Goal: Task Accomplishment & Management: Use online tool/utility

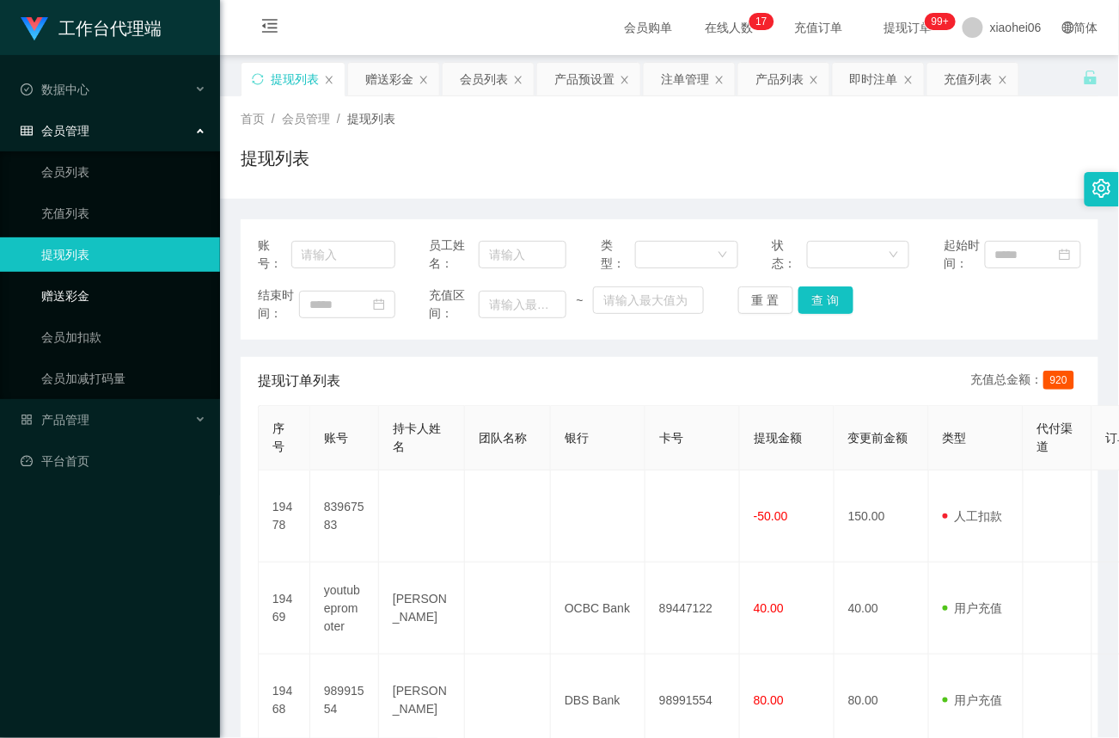
click at [79, 291] on link "赠送彩金" at bounding box center [123, 296] width 165 height 34
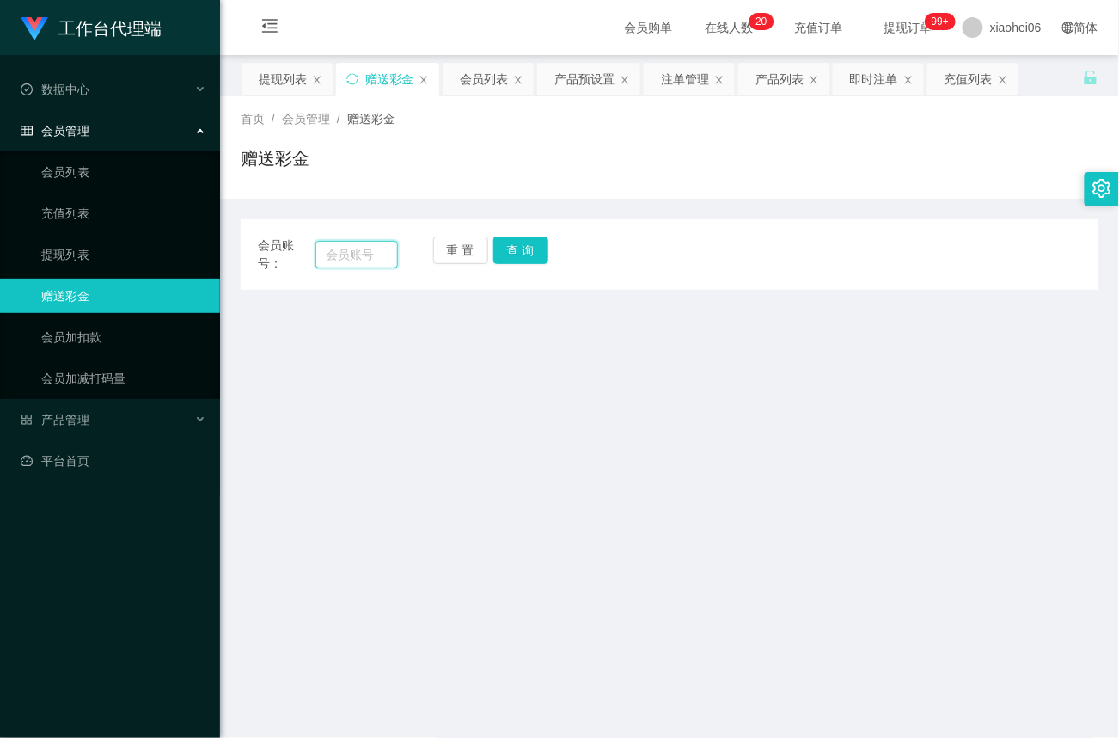
click at [359, 253] on input "text" at bounding box center [357, 255] width 83 height 28
paste input "89428396"
type input "89428396"
click at [544, 246] on button "查 询" at bounding box center [520, 250] width 55 height 28
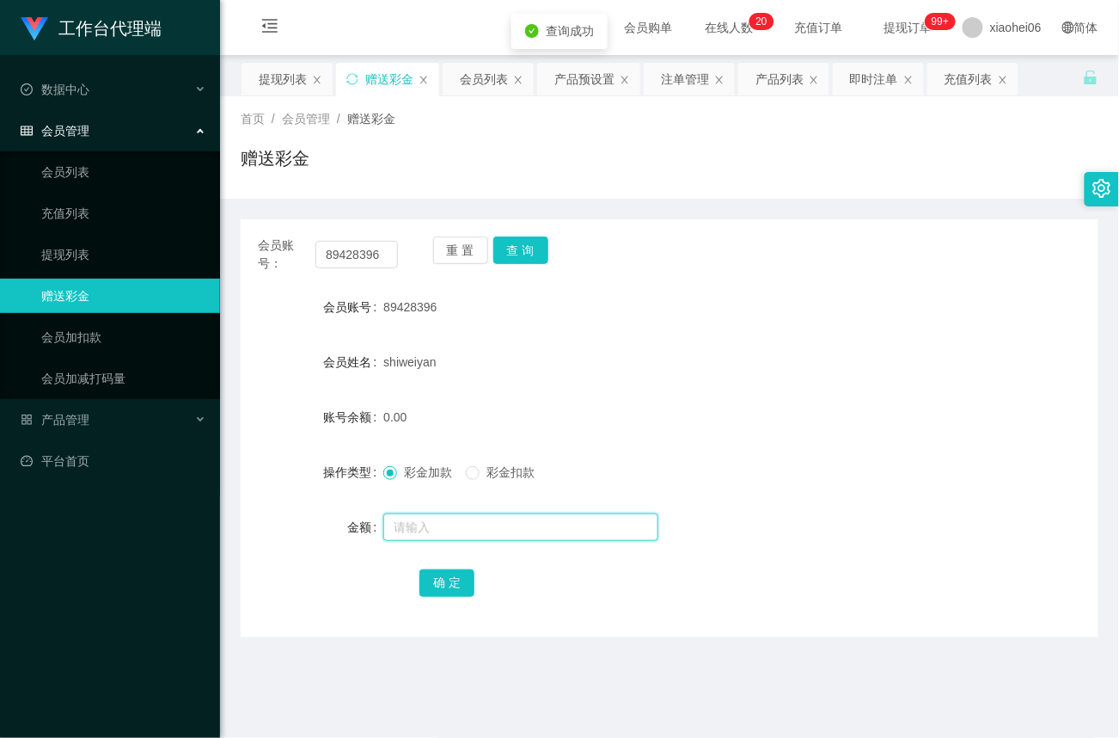
click at [431, 528] on input "text" at bounding box center [520, 527] width 275 height 28
type input "112"
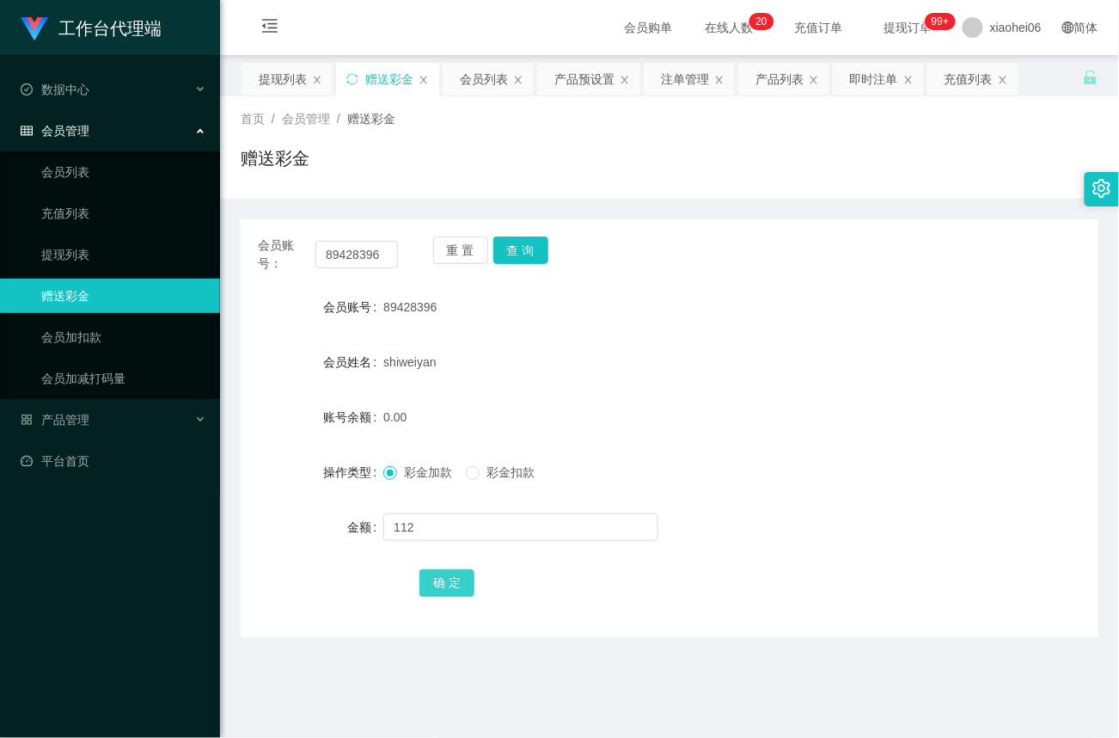
drag, startPoint x: 450, startPoint y: 583, endPoint x: 472, endPoint y: 565, distance: 28.1
click at [450, 583] on button "确 定" at bounding box center [447, 583] width 55 height 28
click at [69, 239] on link "提现列表" at bounding box center [123, 254] width 165 height 34
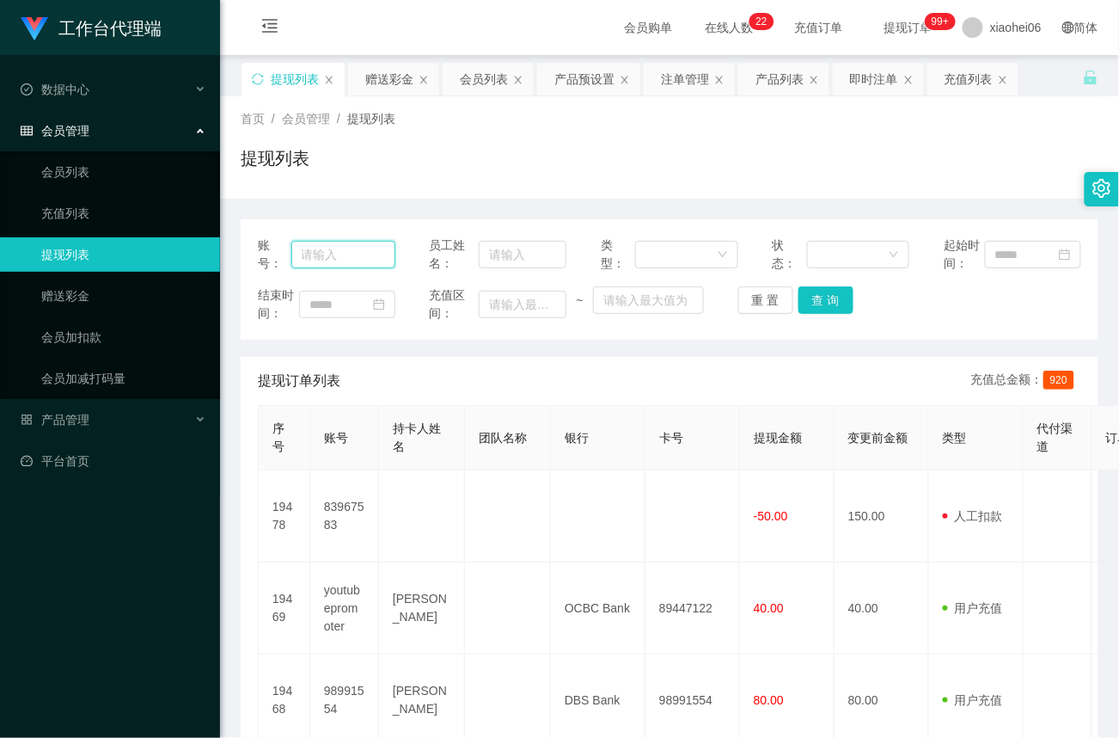
click at [361, 245] on input "text" at bounding box center [343, 255] width 104 height 28
paste input "89428396"
type input "89428396"
click at [829, 303] on button "查 询" at bounding box center [826, 300] width 55 height 28
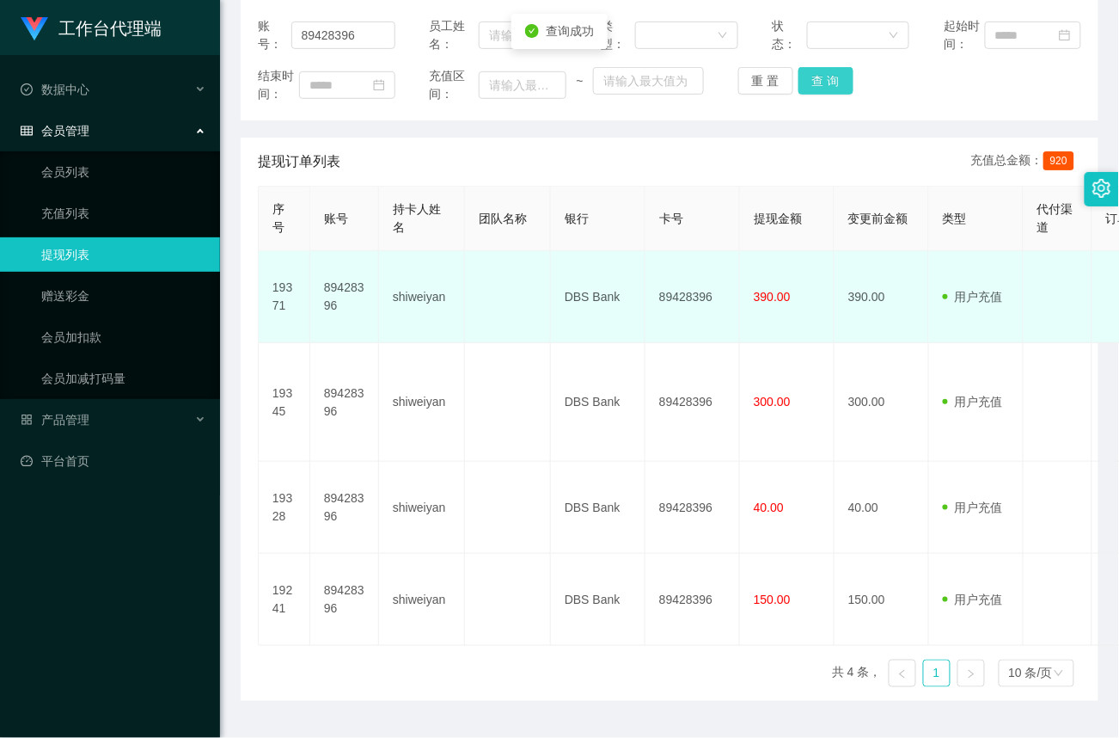
scroll to position [221, 0]
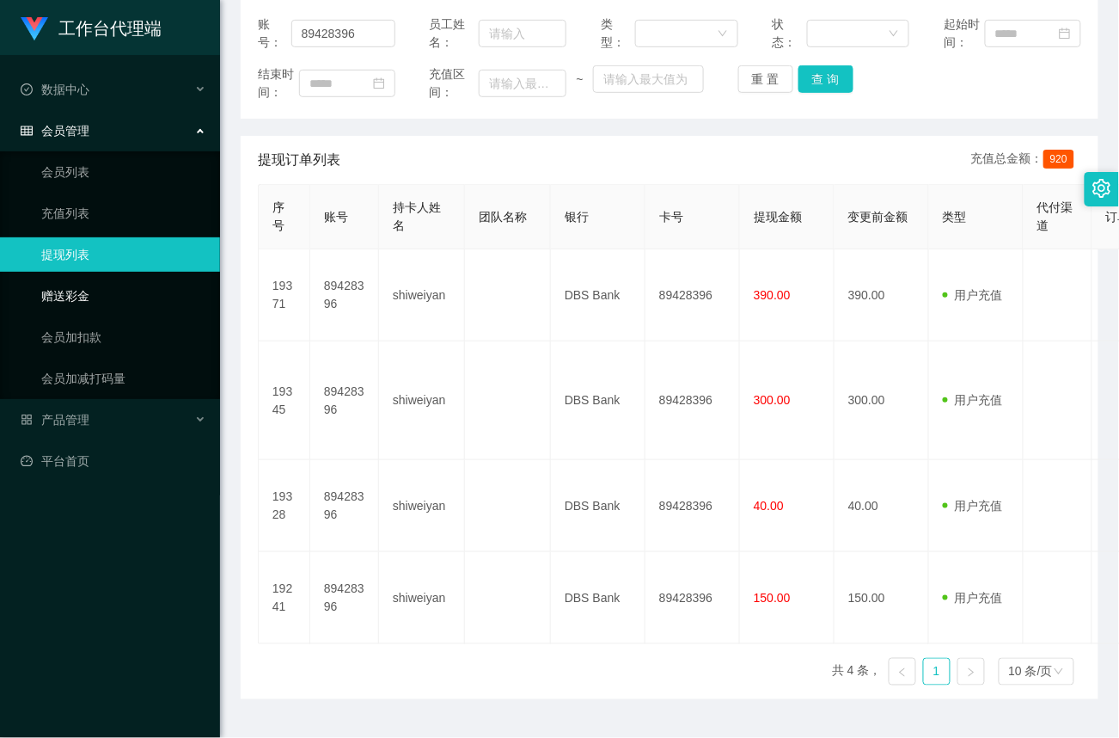
click at [69, 296] on link "赠送彩金" at bounding box center [123, 296] width 165 height 34
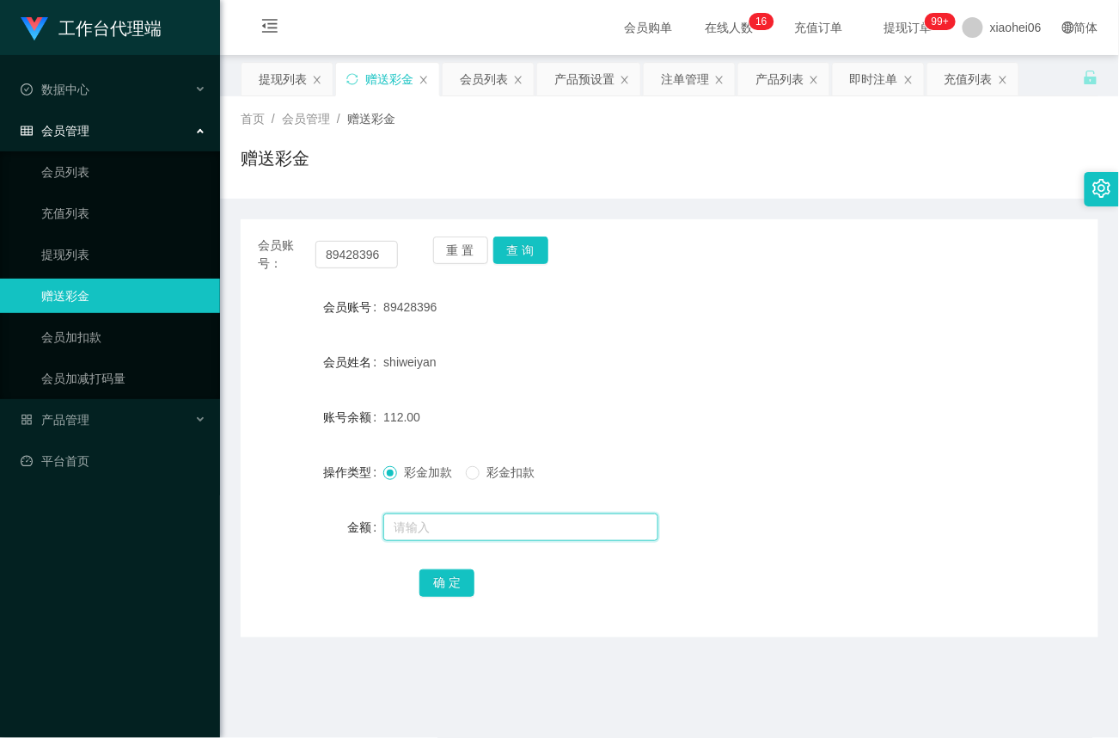
click at [427, 523] on input "text" at bounding box center [520, 527] width 275 height 28
paste input "89428396"
type input "89428396"
click at [442, 591] on button "确 定" at bounding box center [447, 583] width 55 height 28
click at [425, 524] on input "text" at bounding box center [520, 527] width 275 height 28
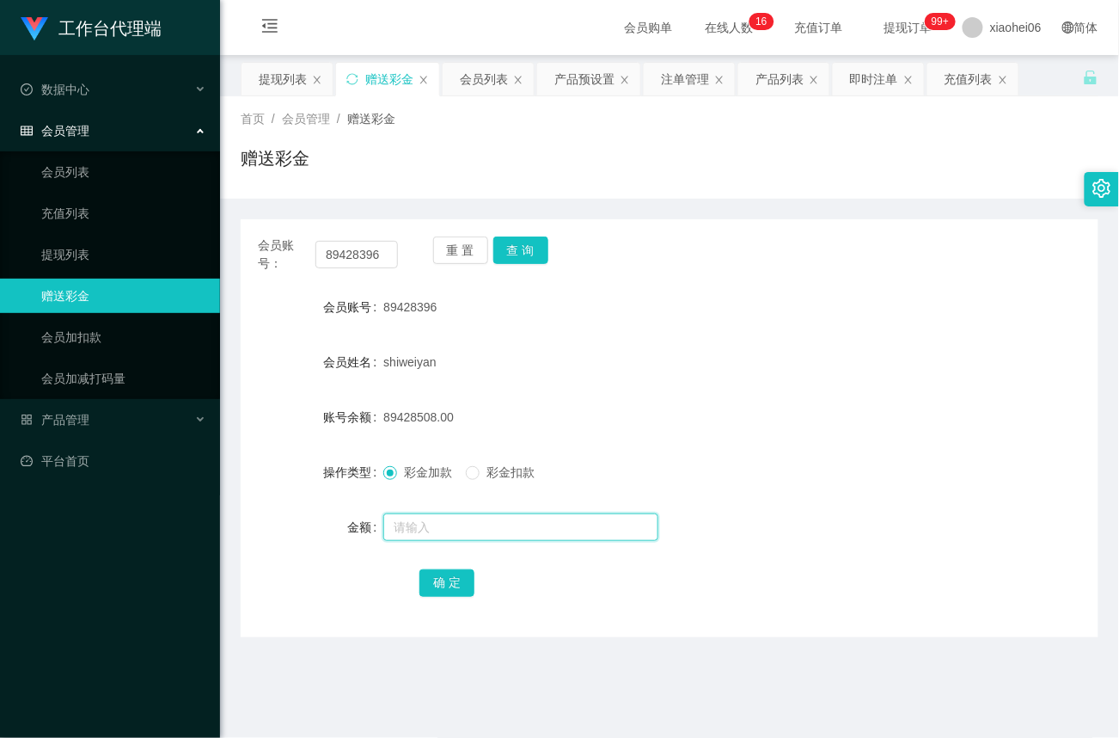
paste input "89428396"
type input "89428396"
drag, startPoint x: 485, startPoint y: 471, endPoint x: 485, endPoint y: 481, distance: 10.3
click at [485, 471] on span "彩金扣款" at bounding box center [511, 472] width 62 height 14
click at [458, 583] on button "确 定" at bounding box center [447, 583] width 55 height 28
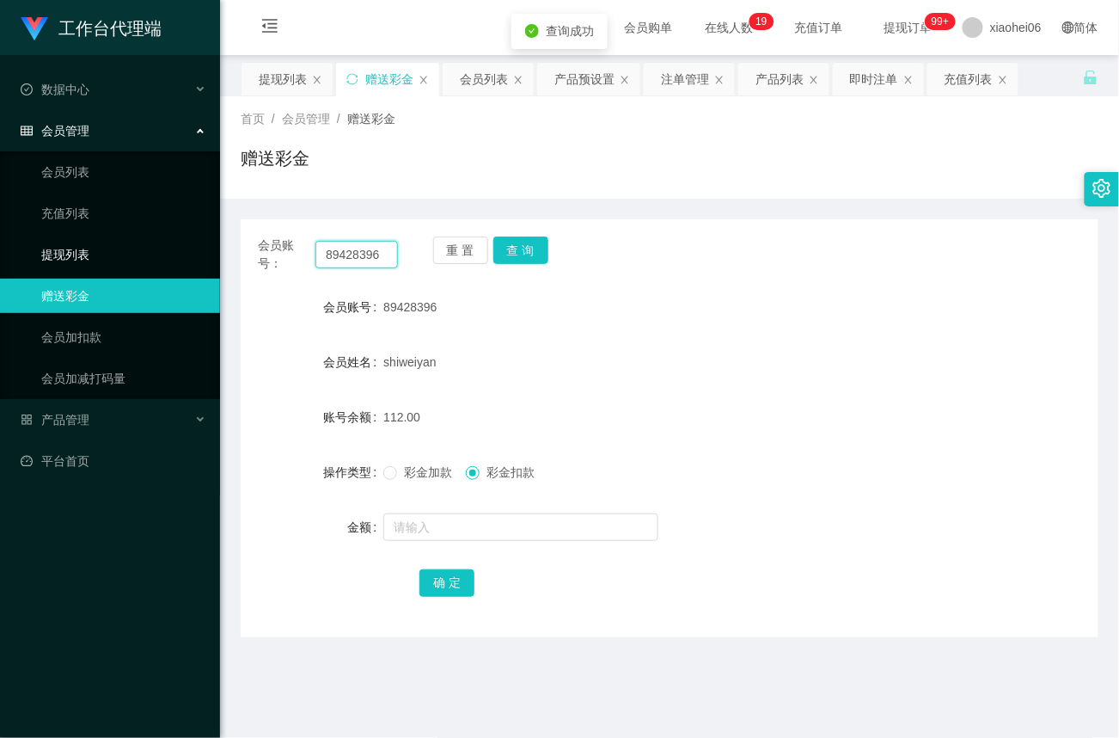
drag, startPoint x: 385, startPoint y: 254, endPoint x: 111, endPoint y: 242, distance: 274.6
click at [111, 242] on section "工作台代理端 数据中心 会员管理 会员列表 充值列表 提现列表 赠送彩金 会员加扣款 会员加减打码量 产品管理 平台首页 保存配置 重置配置 整体风格设置 主…" at bounding box center [559, 521] width 1119 height 1043
paste input "89428396"
type input "89428396"
click at [536, 242] on button "查 询" at bounding box center [520, 250] width 55 height 28
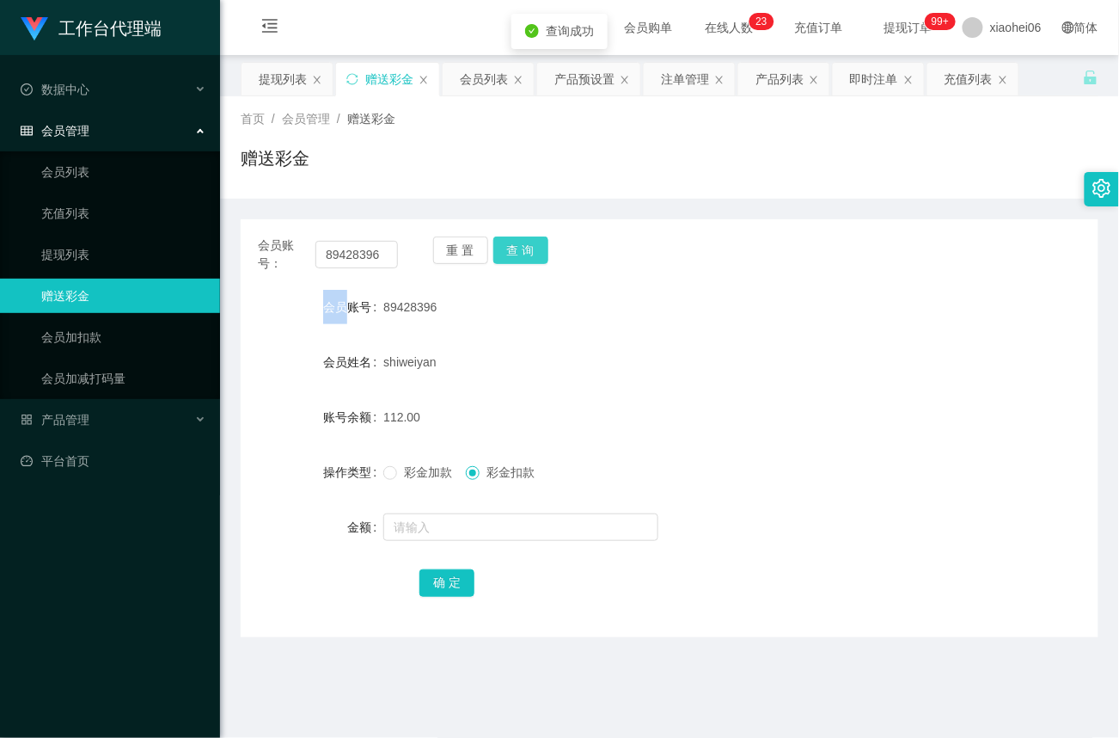
click at [536, 242] on div "重 置 查 询" at bounding box center [503, 254] width 140 height 36
click at [445, 521] on input "text" at bounding box center [520, 527] width 275 height 28
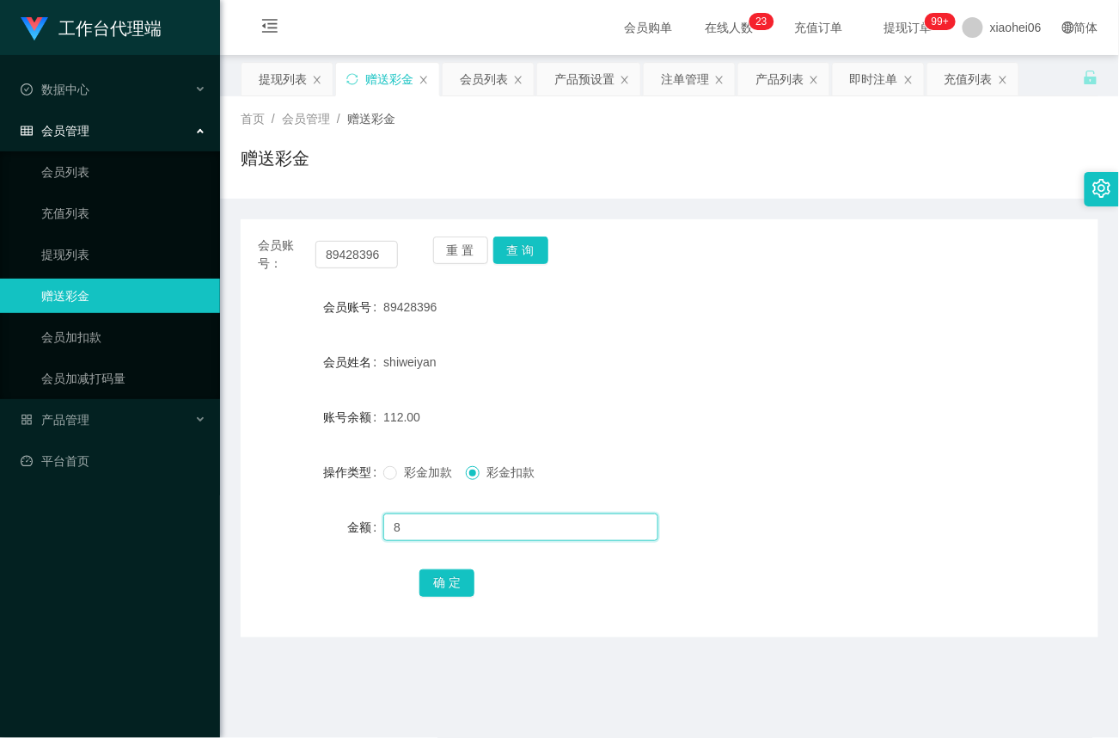
type input "8"
click at [458, 583] on button "确 定" at bounding box center [447, 583] width 55 height 28
drag, startPoint x: 386, startPoint y: 252, endPoint x: 175, endPoint y: 255, distance: 210.7
click at [175, 255] on section "工作台代理端 数据中心 会员管理 会员列表 充值列表 提现列表 赠送彩金 会员加扣款 会员加减打码量 产品管理 平台首页 保存配置 重置配置 整体风格设置 主…" at bounding box center [559, 521] width 1119 height 1043
drag, startPoint x: 63, startPoint y: 248, endPoint x: 89, endPoint y: 222, distance: 37.1
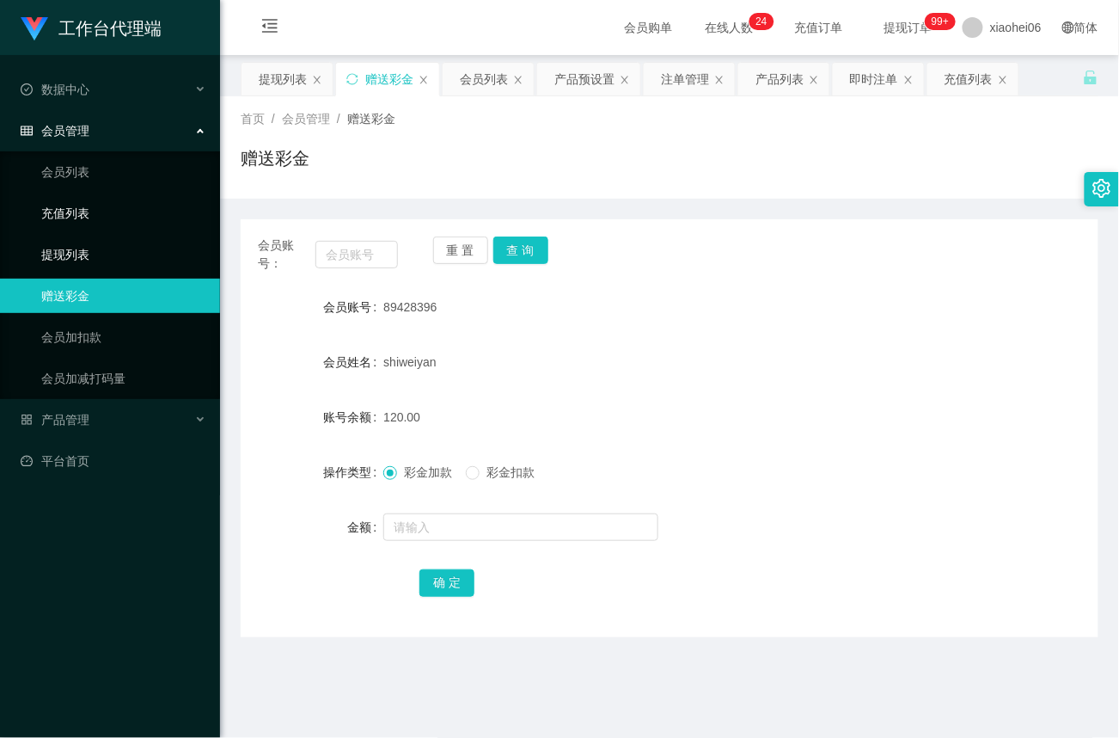
click at [63, 248] on link "提现列表" at bounding box center [123, 254] width 165 height 34
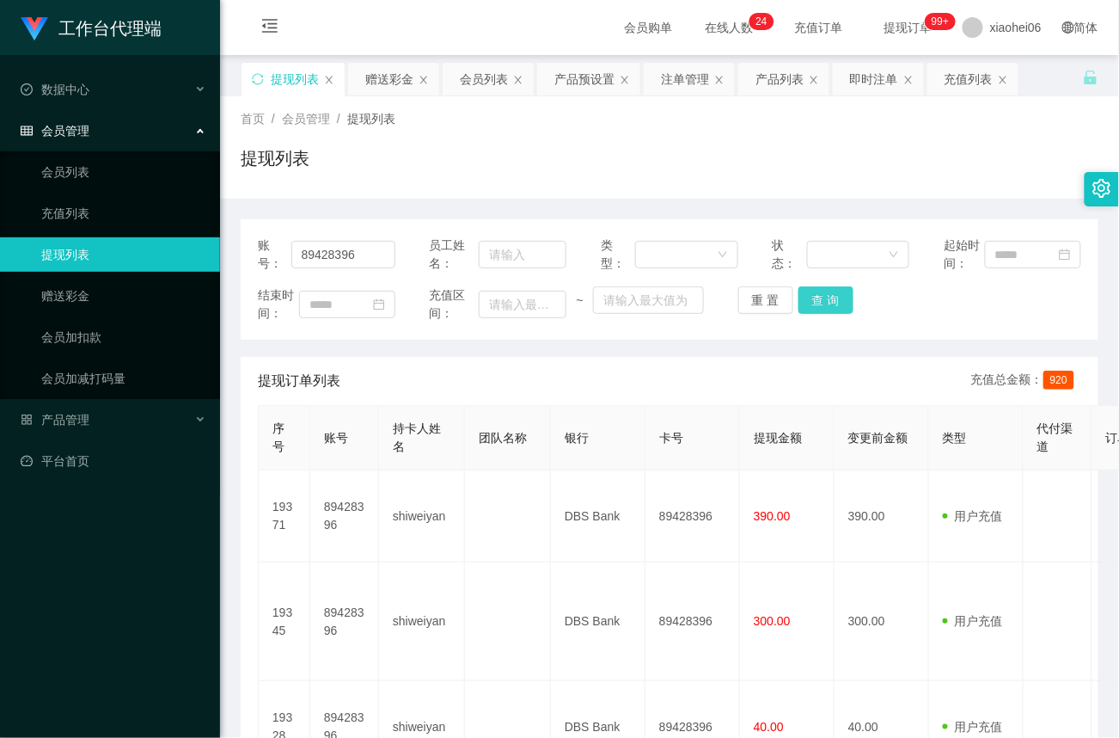
click at [827, 310] on button "查 询" at bounding box center [826, 300] width 55 height 28
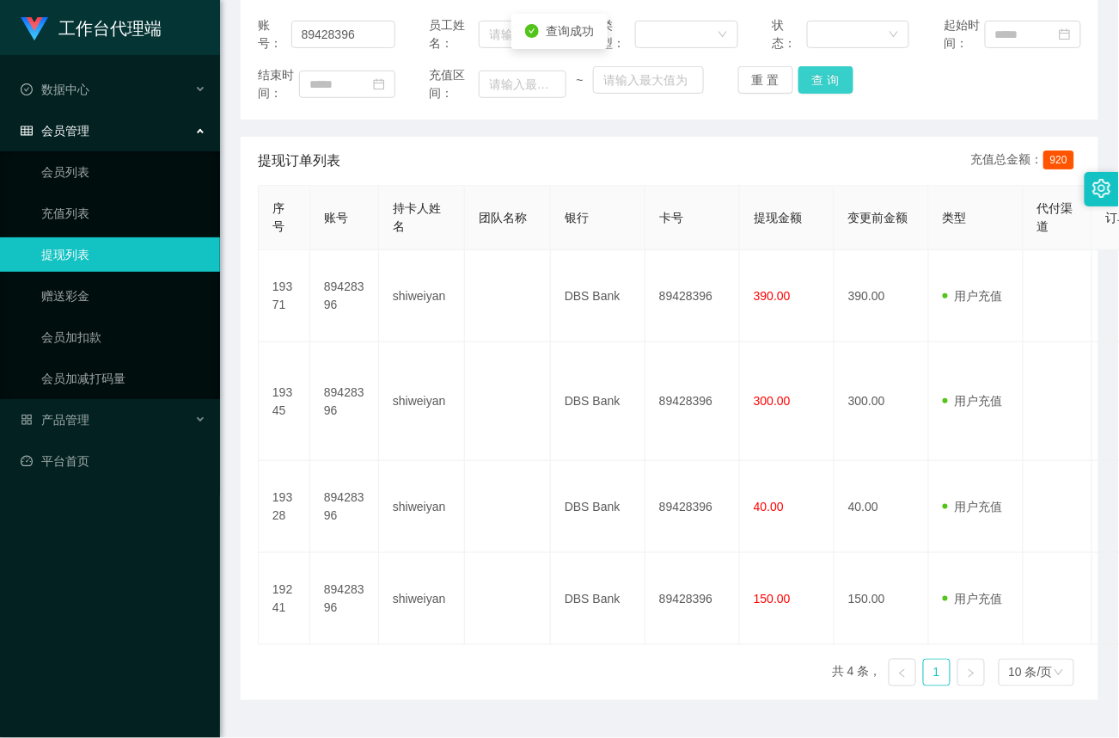
scroll to position [221, 0]
click at [80, 296] on link "赠送彩金" at bounding box center [123, 296] width 165 height 34
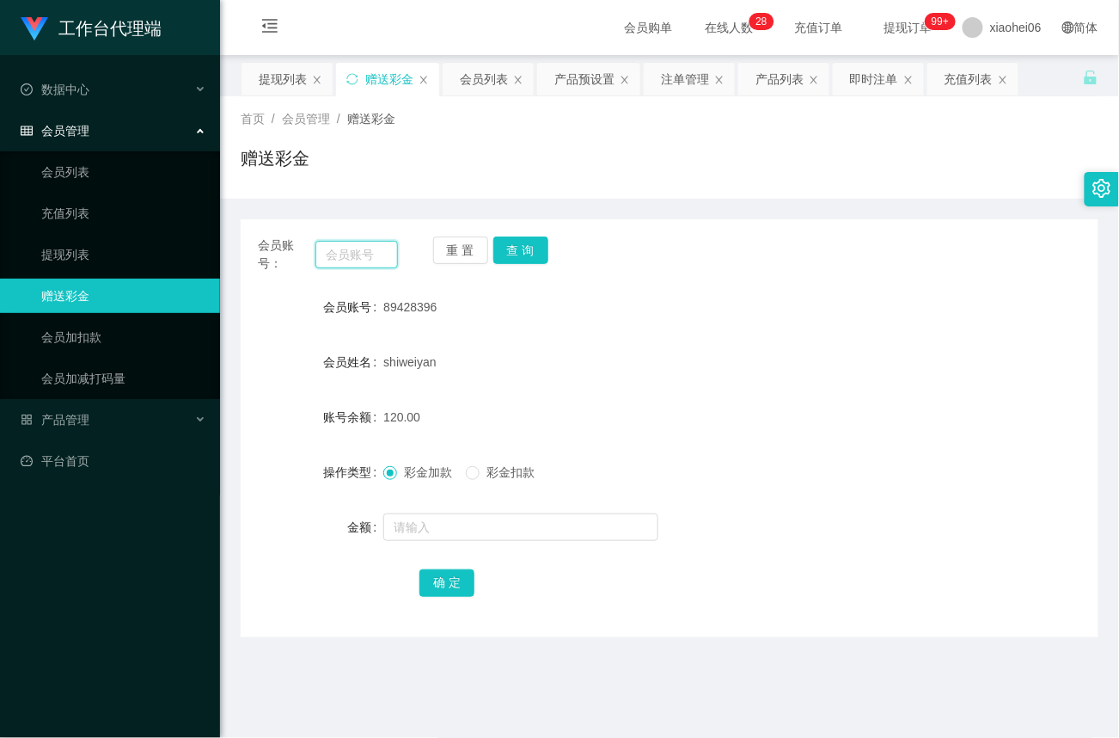
drag, startPoint x: 351, startPoint y: 246, endPoint x: 365, endPoint y: 249, distance: 15.0
click at [351, 246] on input "text" at bounding box center [357, 255] width 83 height 28
paste input "98991554"
type input "98991554"
click at [528, 256] on button "查 询" at bounding box center [520, 250] width 55 height 28
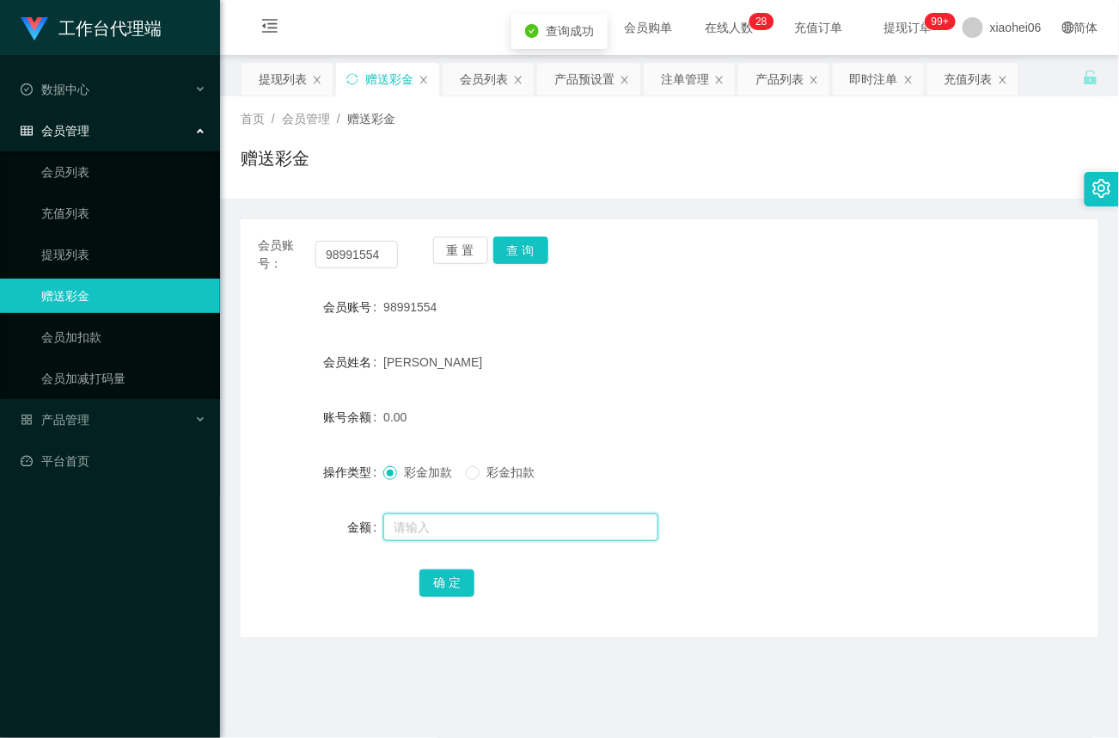
click at [440, 530] on input "text" at bounding box center [520, 527] width 275 height 28
type input "40"
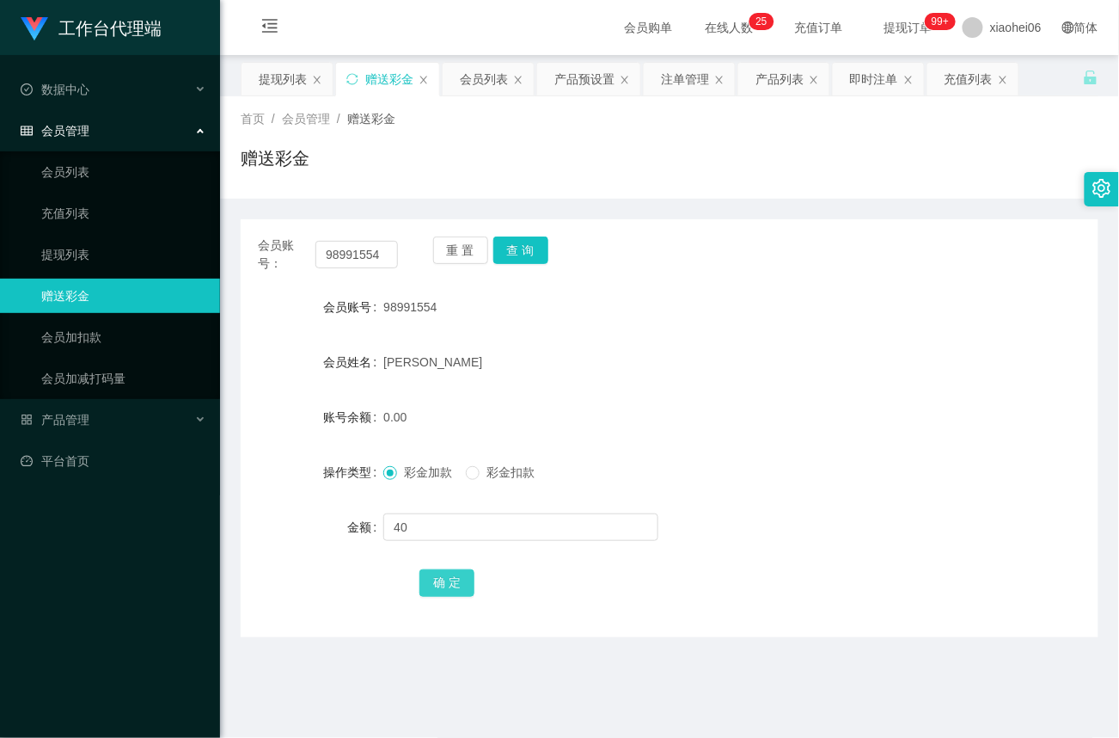
drag, startPoint x: 448, startPoint y: 579, endPoint x: 458, endPoint y: 582, distance: 10.6
click at [449, 581] on button "确 定" at bounding box center [447, 583] width 55 height 28
click at [83, 248] on link "提现列表" at bounding box center [123, 254] width 165 height 34
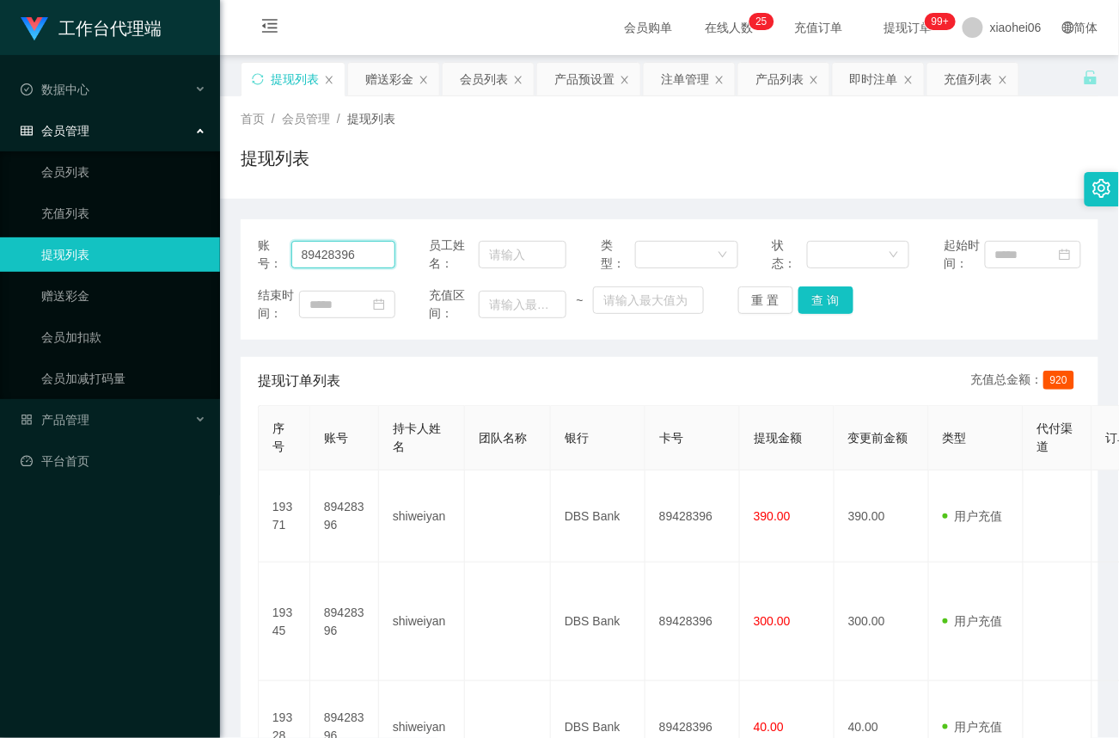
click at [358, 254] on input "89428396" at bounding box center [343, 255] width 104 height 28
drag, startPoint x: 369, startPoint y: 248, endPoint x: -6, endPoint y: 230, distance: 375.3
click at [0, 230] on html "工作台代理端 数据中心 会员管理 会员列表 充值列表 提现列表 赠送彩金 会员加扣款 会员加减打码量 产品管理 平台首页 保存配置 重置配置 整体风格设置 主…" at bounding box center [559, 369] width 1119 height 738
paste input "98991554"
type input "98991554"
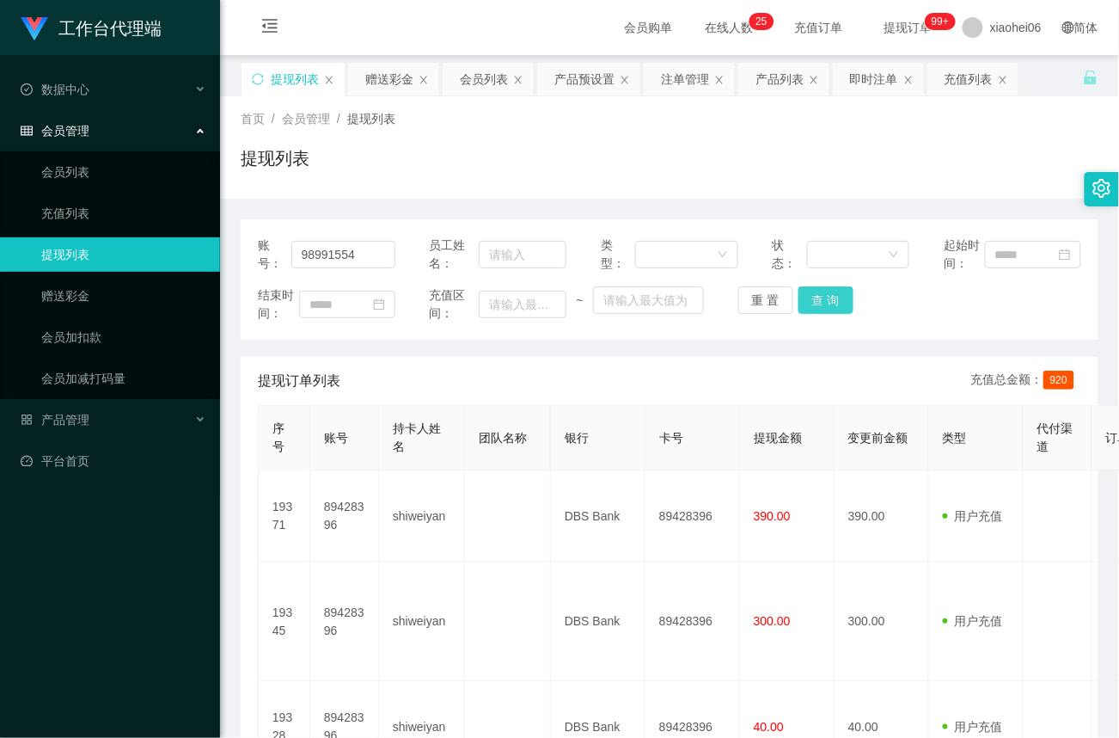
click at [824, 304] on button "查 询" at bounding box center [826, 300] width 55 height 28
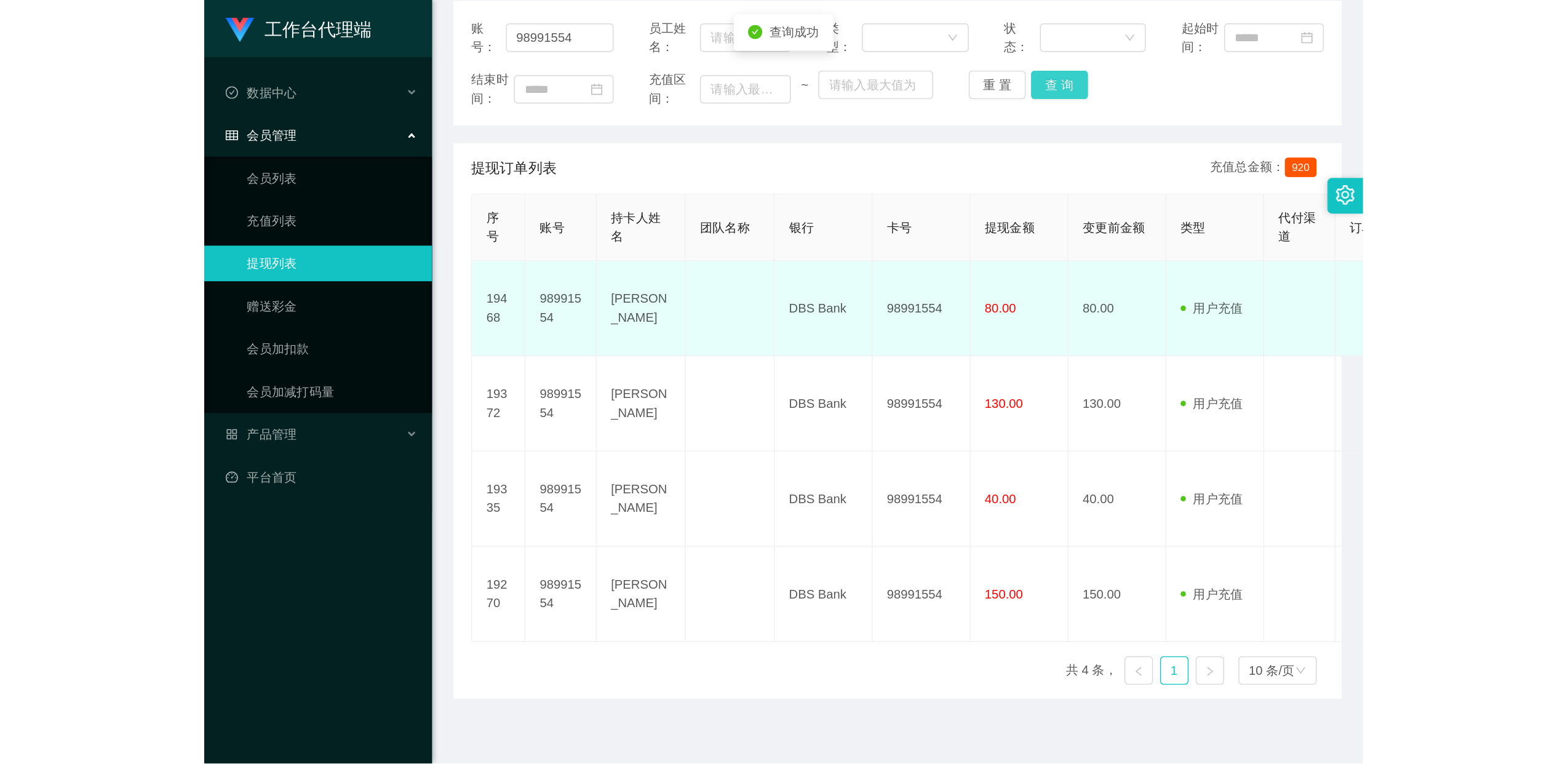
scroll to position [158, 0]
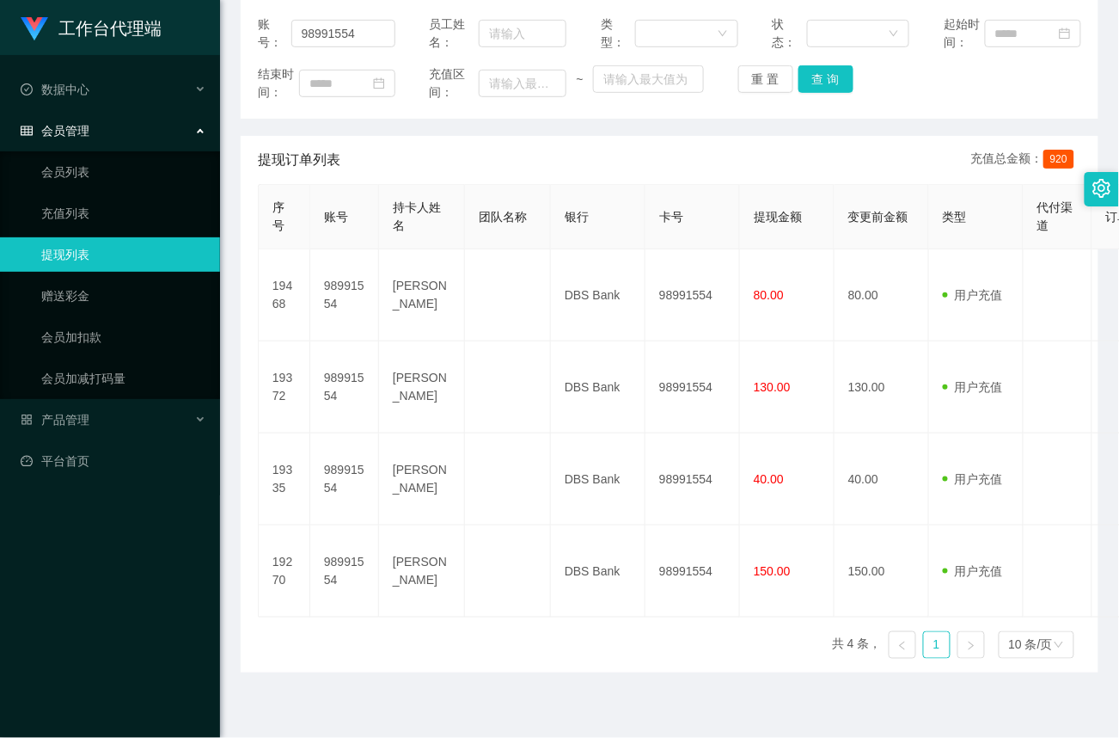
click at [296, 689] on main "关闭左侧 关闭右侧 关闭其它 刷新页面 提现列表 赠送彩金 会员列表 产品预设置 注单管理 产品列表 即时注单 充值列表 首页 / 会员管理 / 提现列表 /…" at bounding box center [669, 288] width 899 height 908
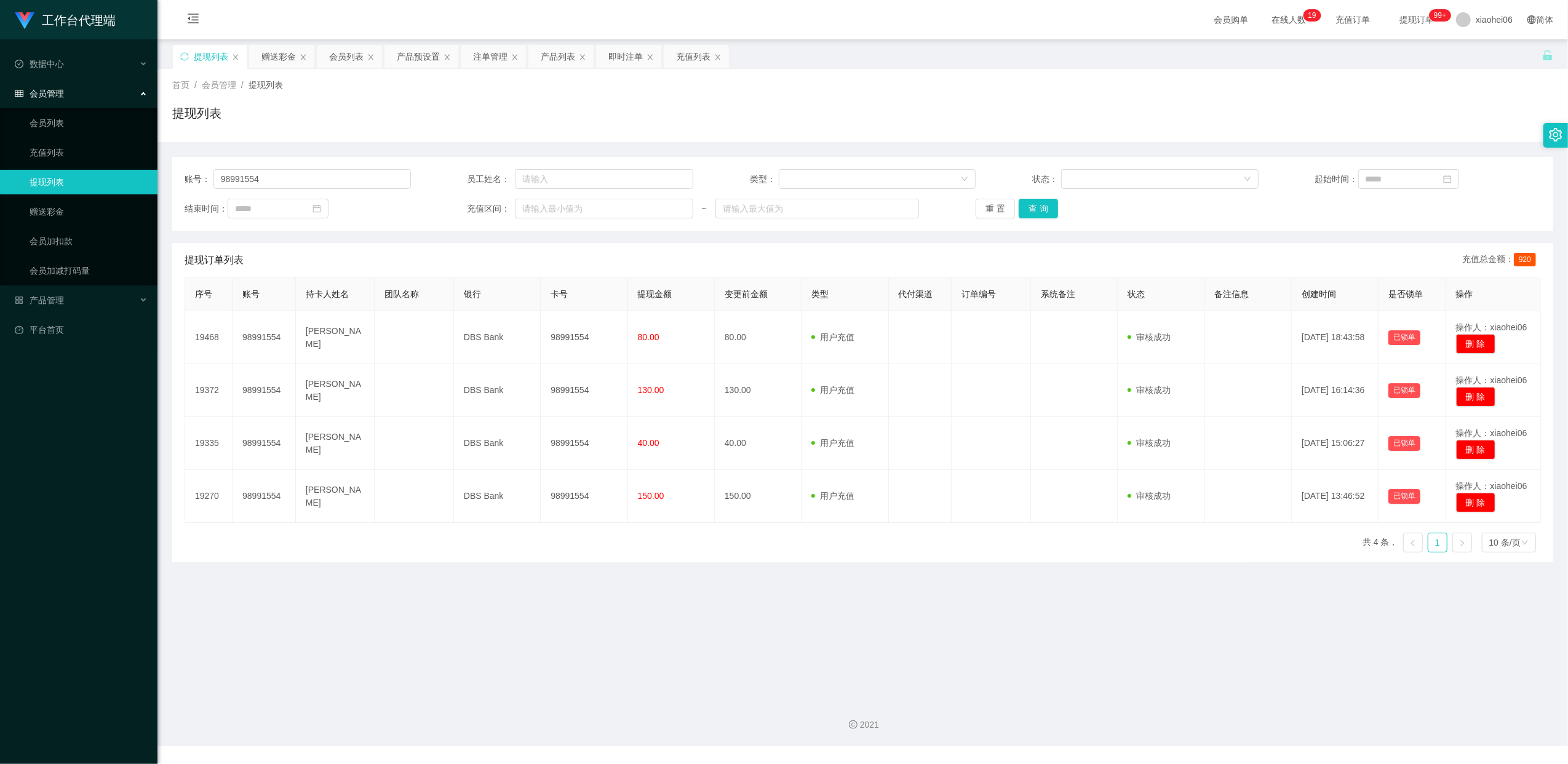
scroll to position [0, 0]
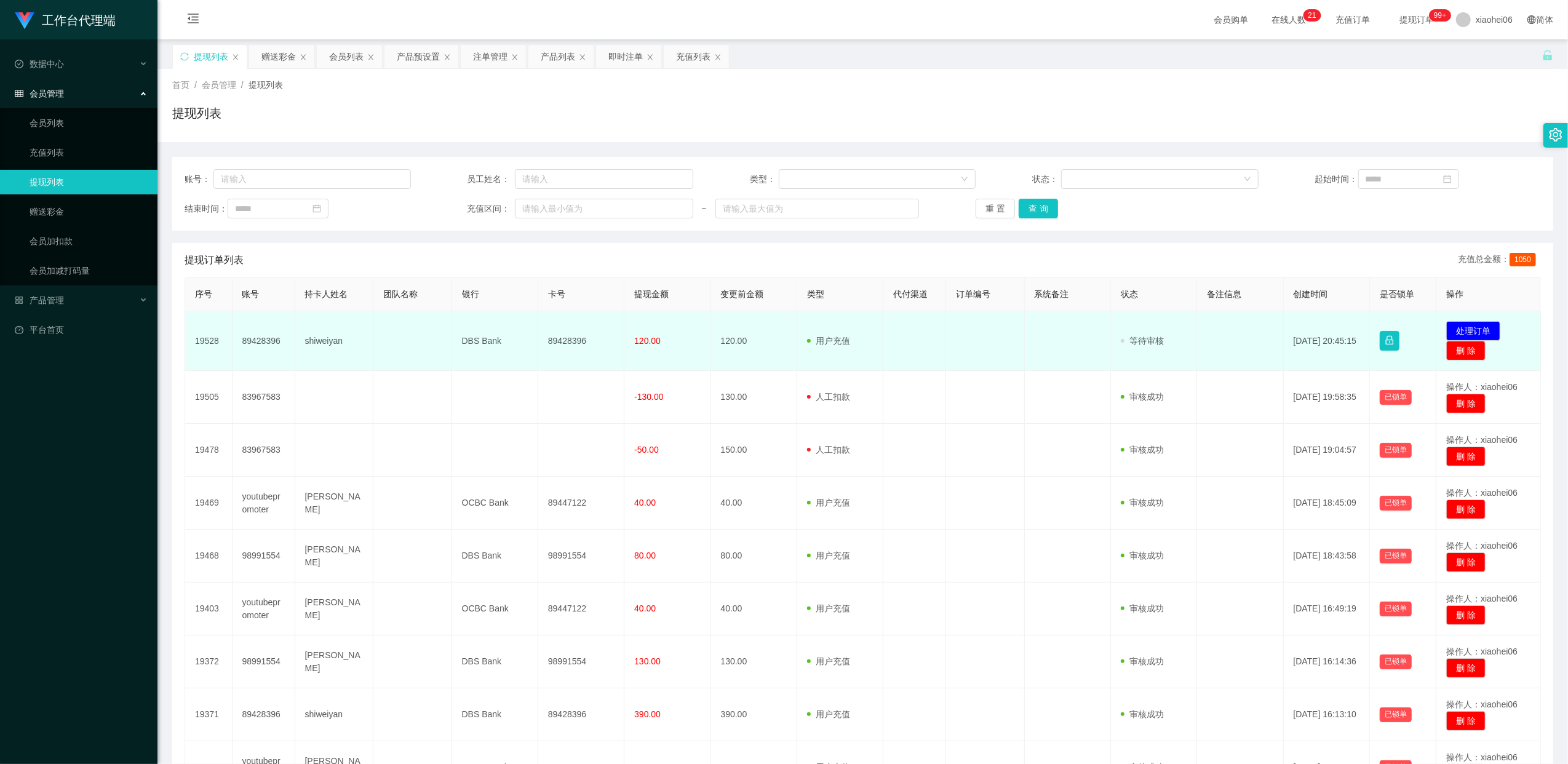
click at [567, 341] on td "89428396" at bounding box center [581, 341] width 86 height 59
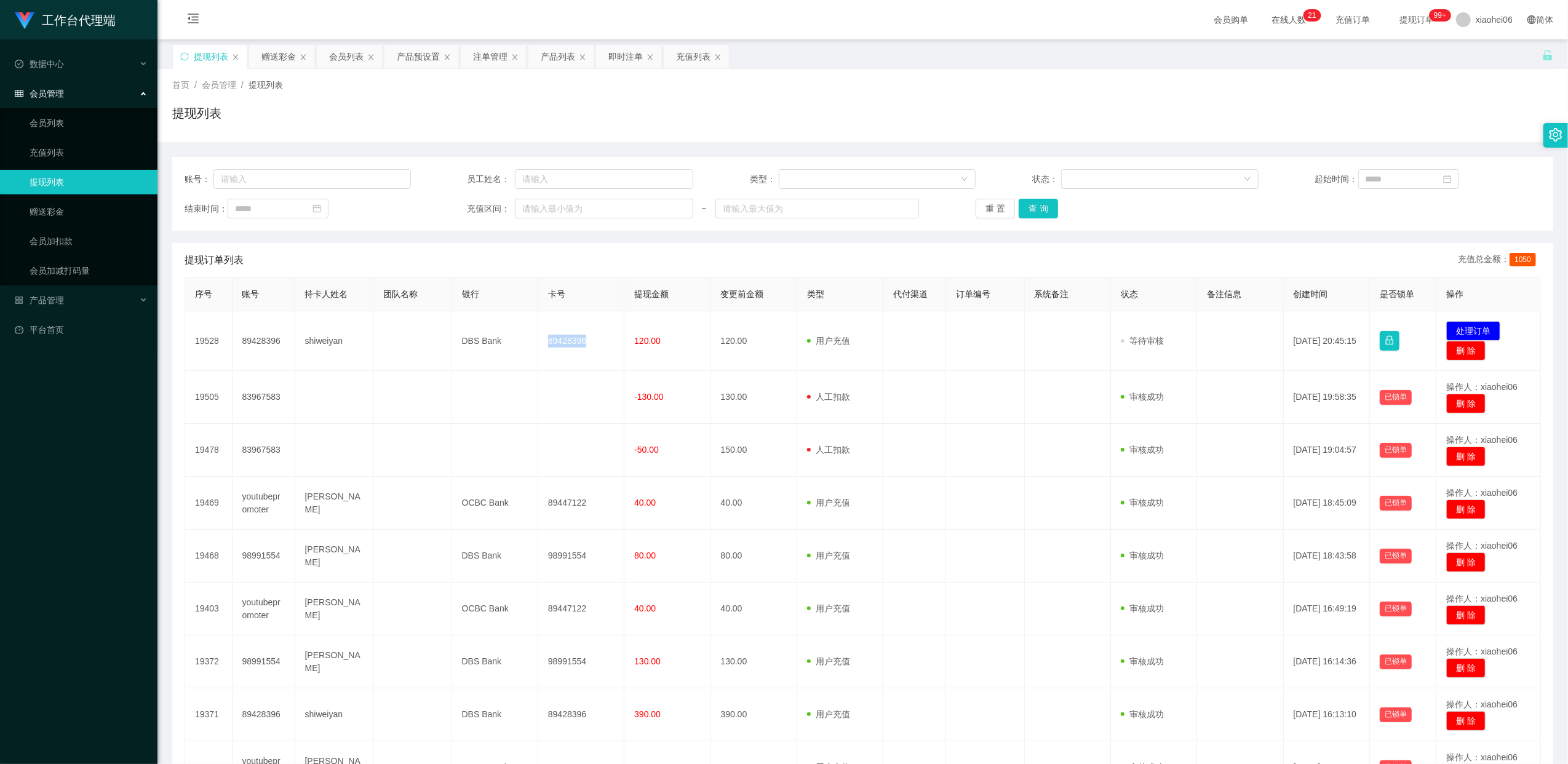
copy td "89428396"
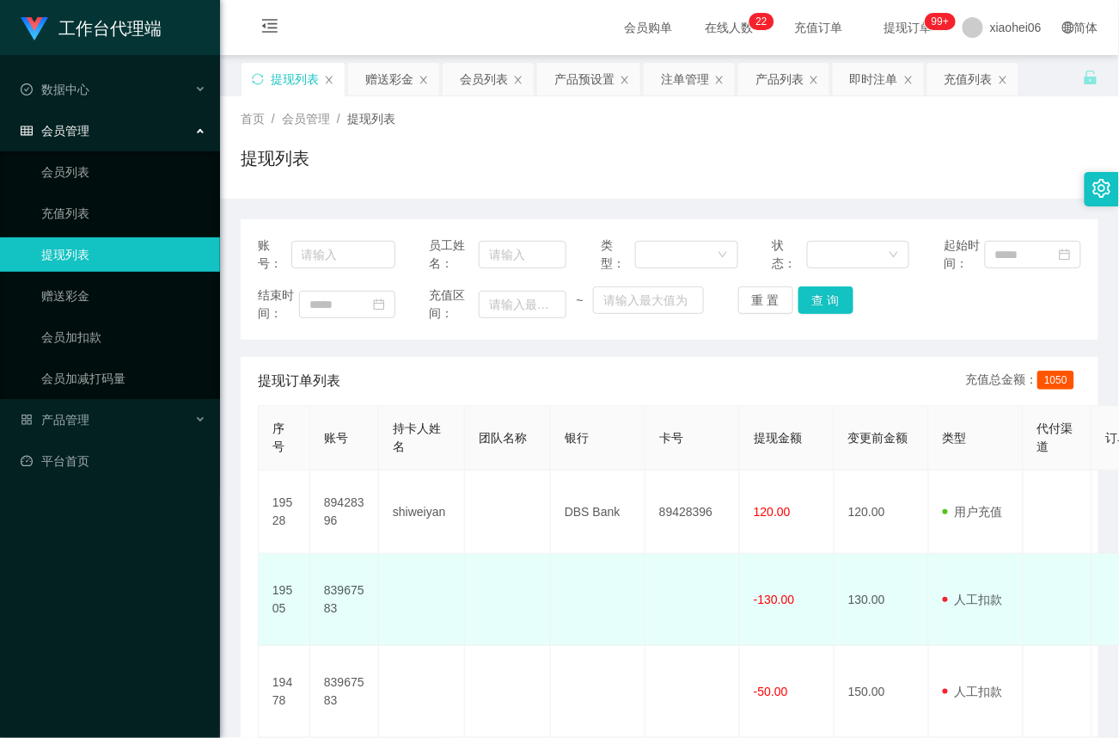
click at [1009, 610] on td "用户充值 人工扣款" at bounding box center [976, 600] width 95 height 92
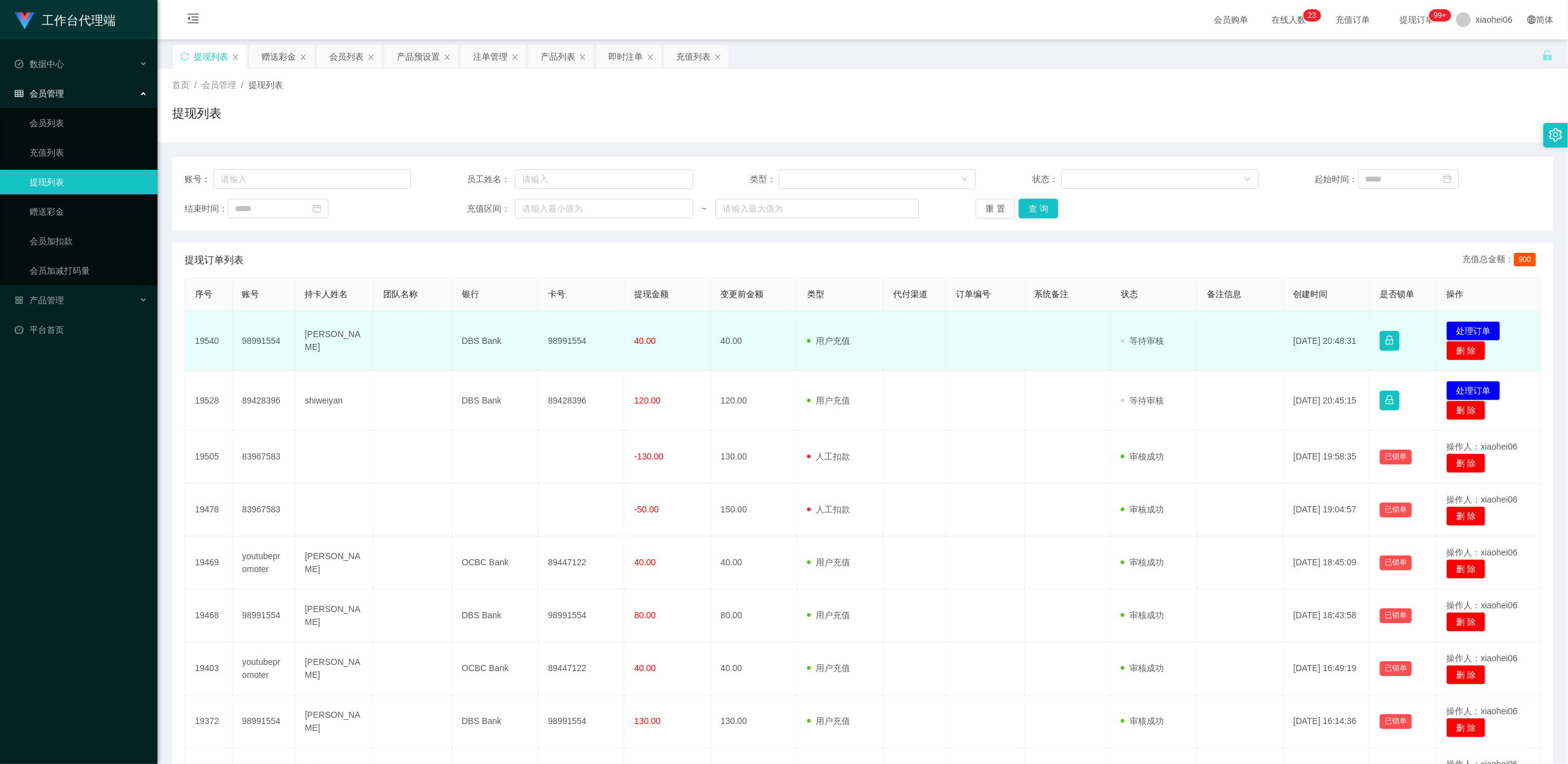
click at [564, 341] on td "98991554" at bounding box center [581, 341] width 86 height 59
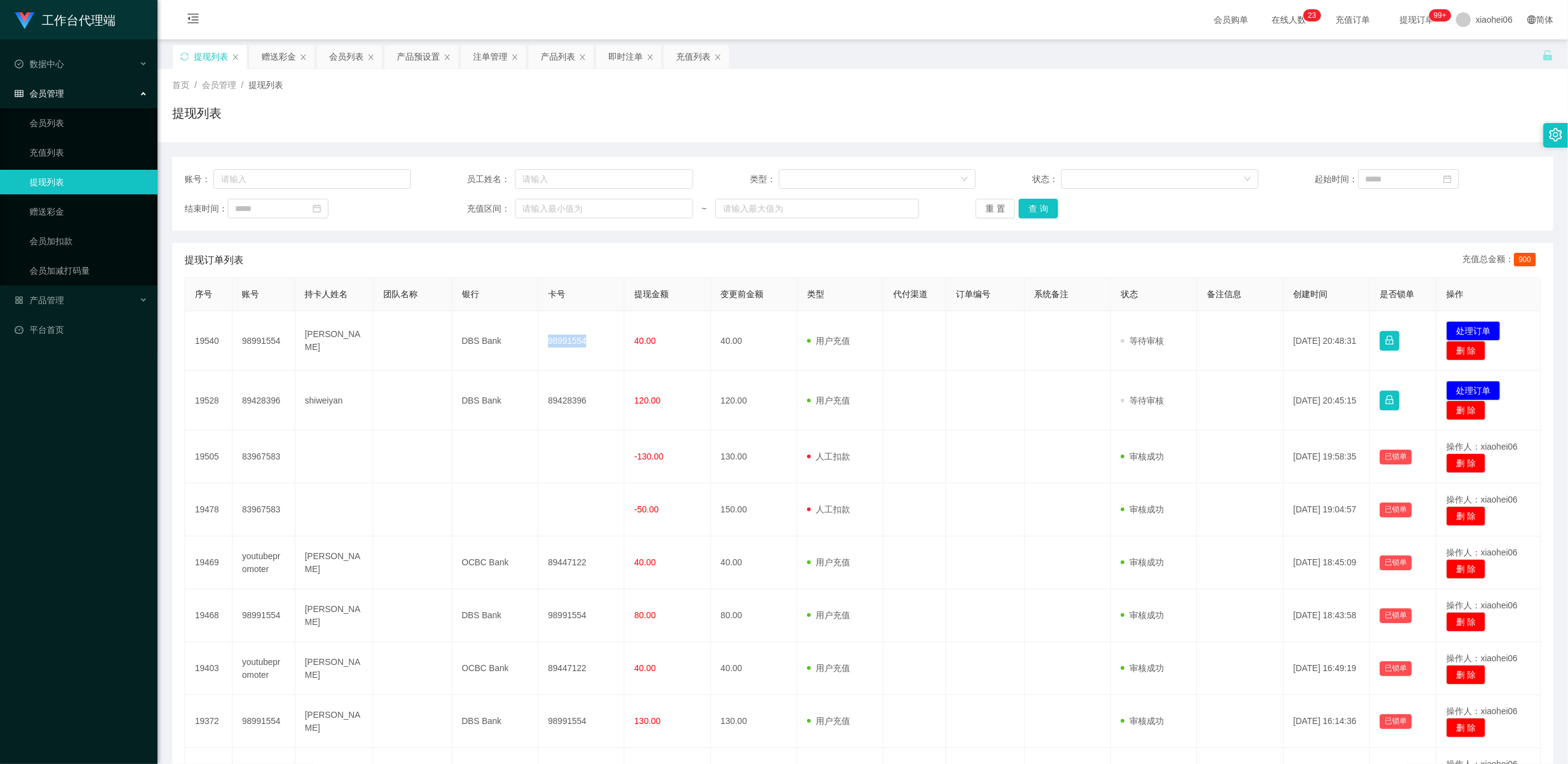
copy td "98991554"
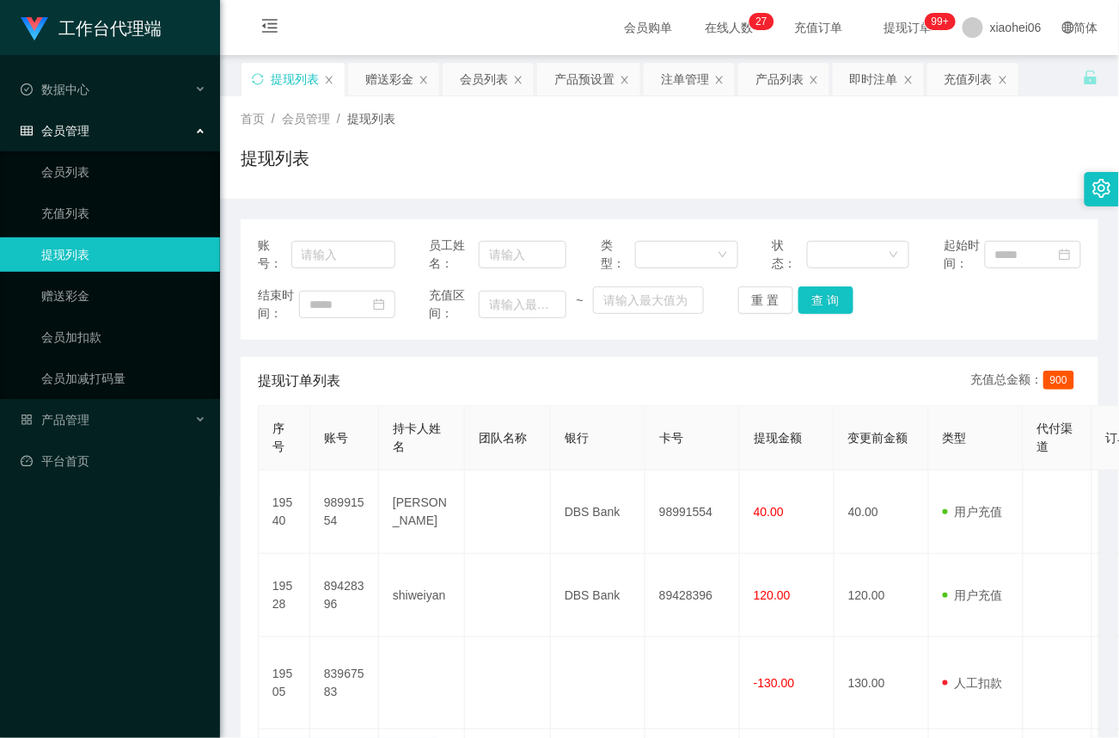
click at [716, 383] on div "提现订单列表 充值总金额： 900" at bounding box center [670, 381] width 824 height 48
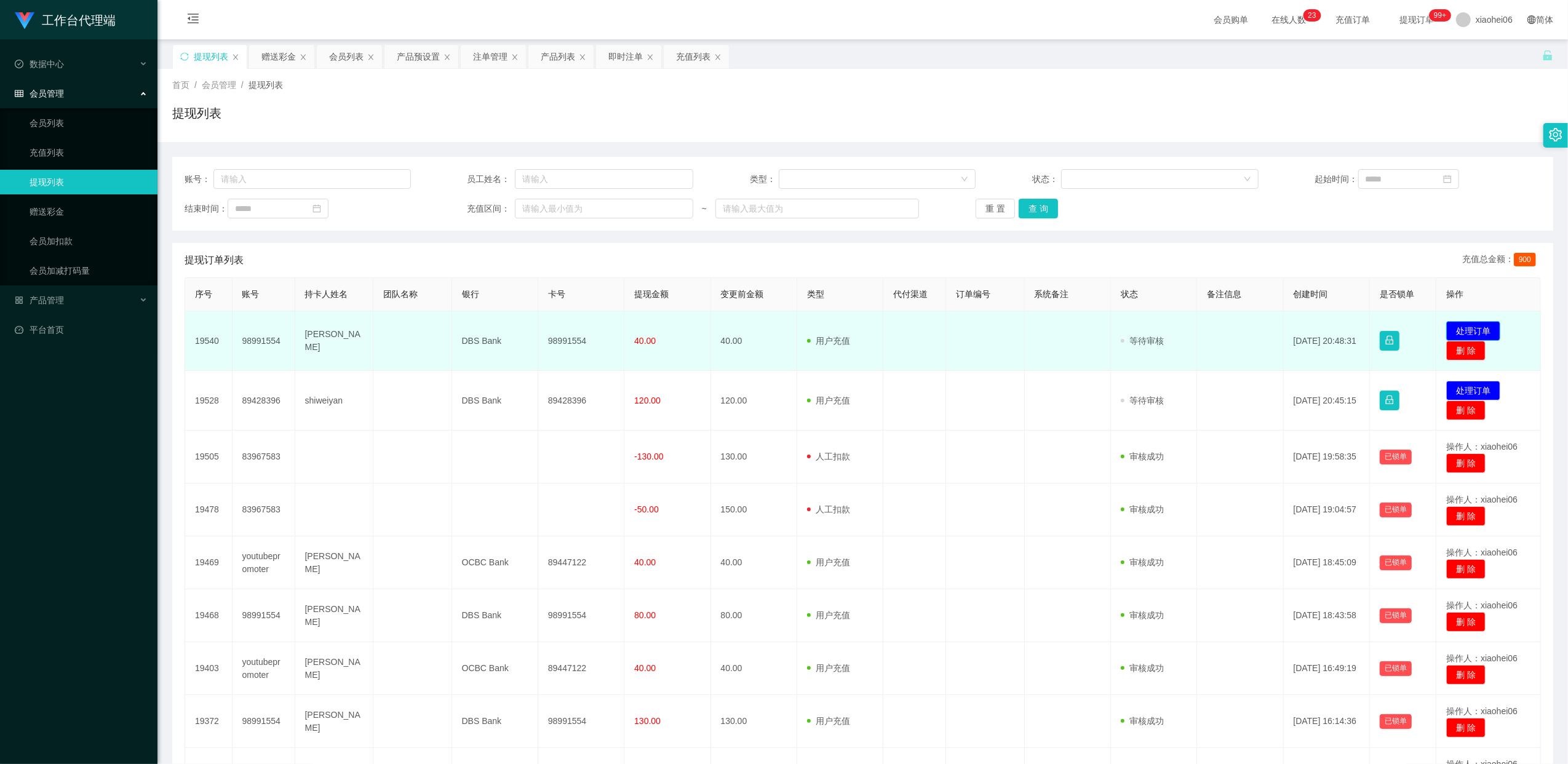
click at [1476, 333] on button "处理订单" at bounding box center [1474, 331] width 54 height 20
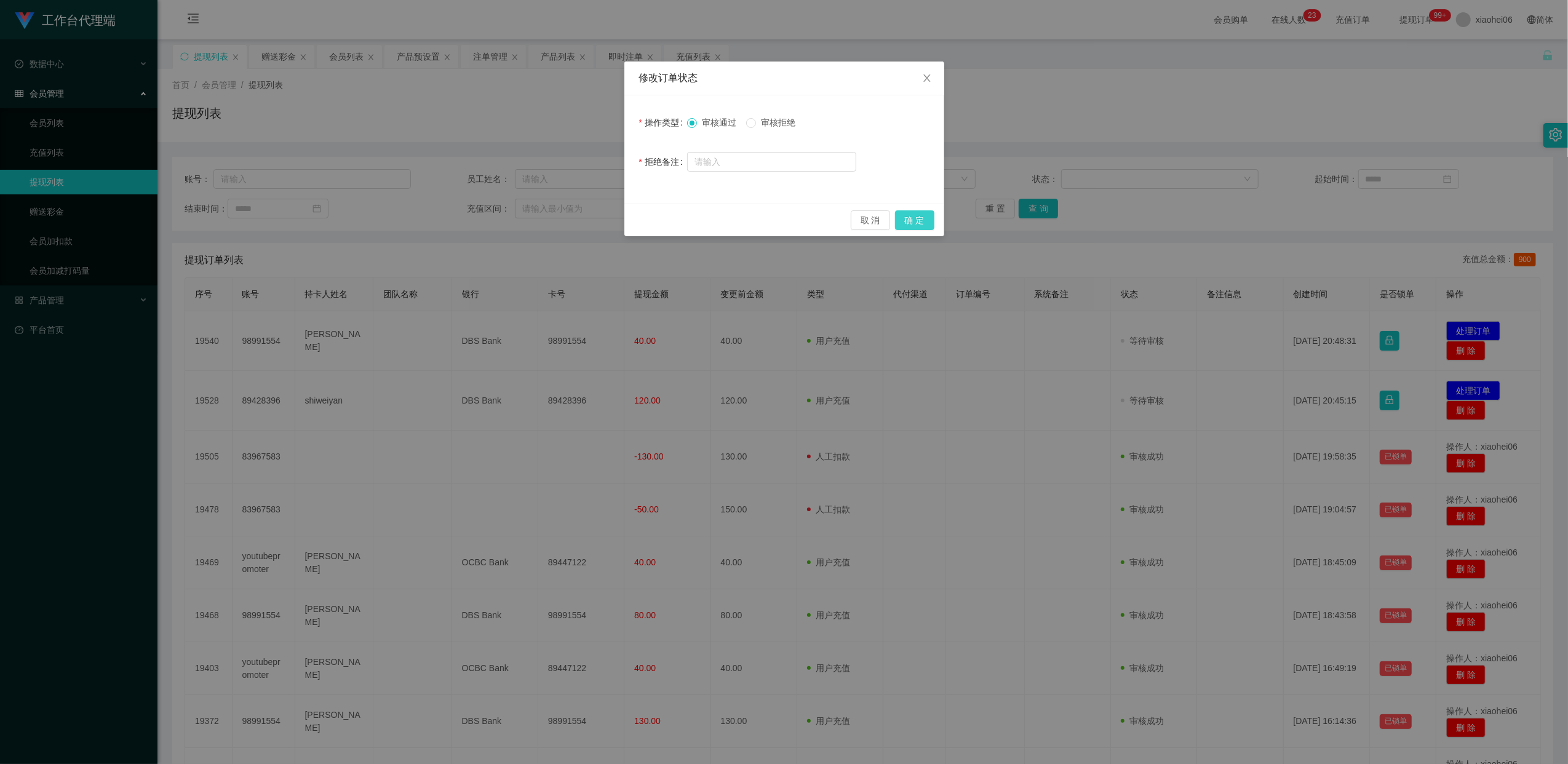
click at [914, 217] on button "确 定" at bounding box center [915, 220] width 39 height 20
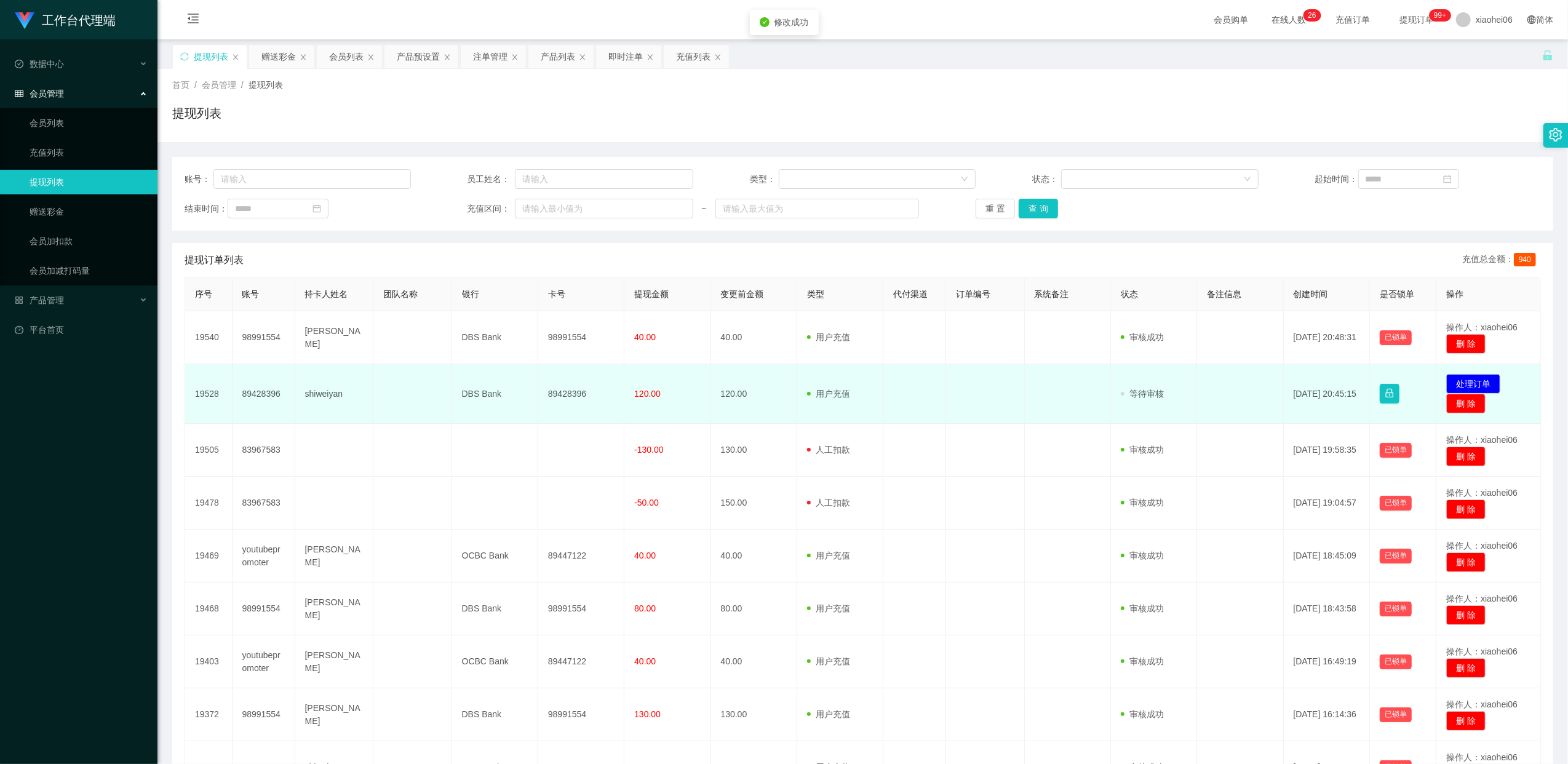
click at [577, 395] on td "89428396" at bounding box center [581, 393] width 86 height 59
click at [570, 392] on td "89428396" at bounding box center [581, 393] width 86 height 59
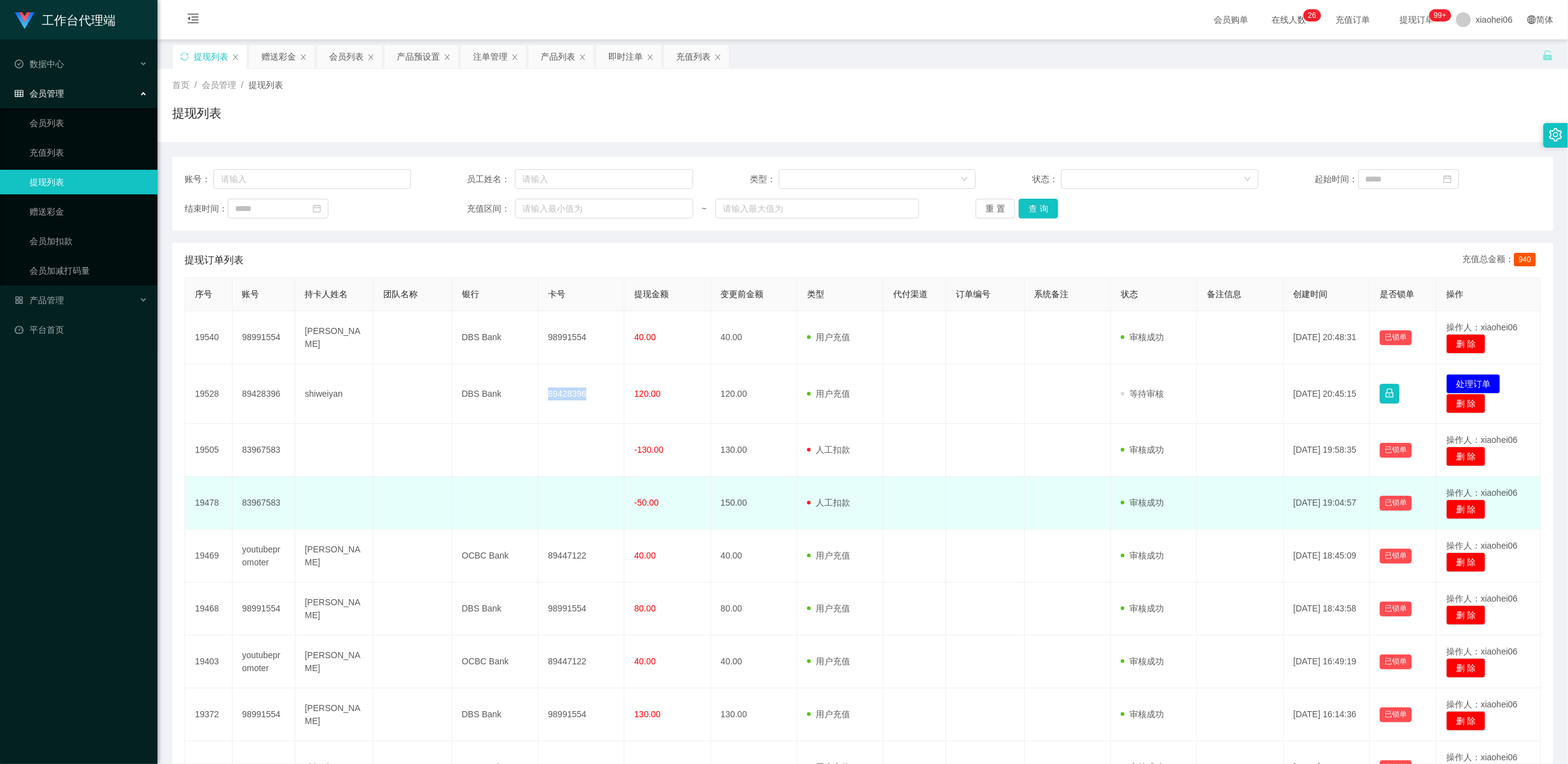
copy td "89428396"
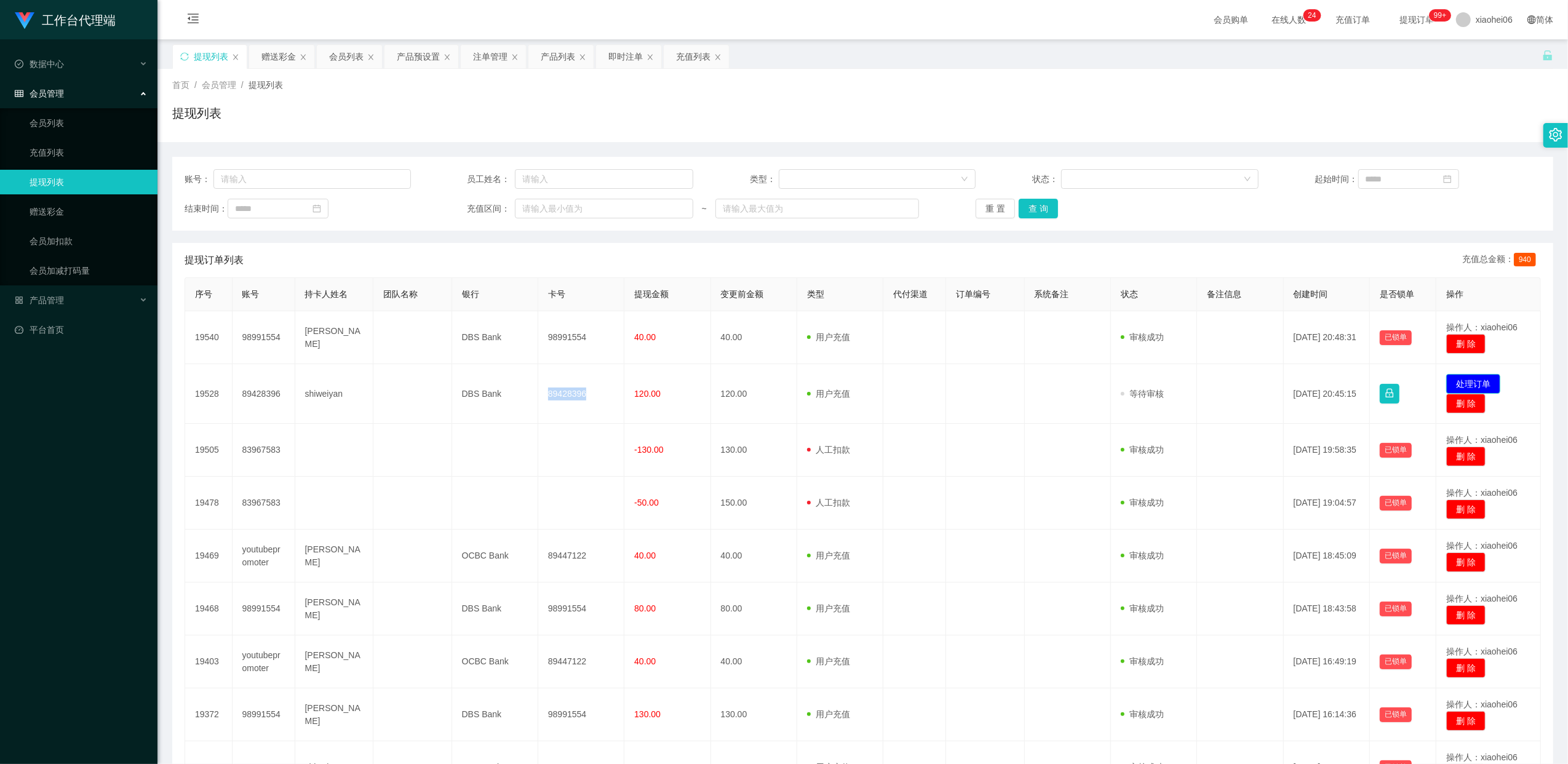
drag, startPoint x: 1480, startPoint y: 383, endPoint x: 1398, endPoint y: 391, distance: 82.4
click at [1475, 383] on button "处理订单" at bounding box center [1474, 384] width 54 height 20
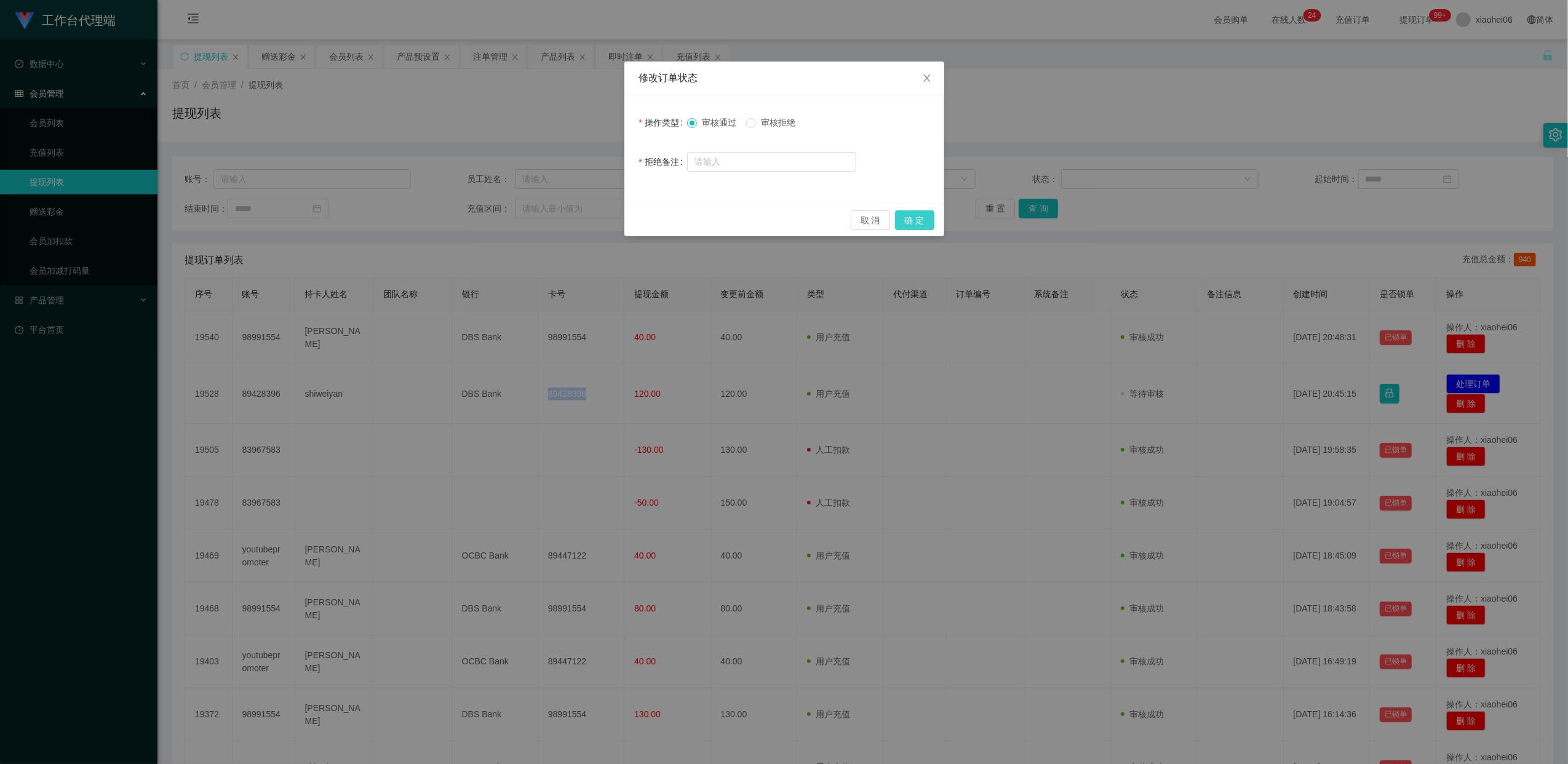
click at [919, 222] on button "确 定" at bounding box center [915, 220] width 39 height 20
